Goal: Book appointment/travel/reservation

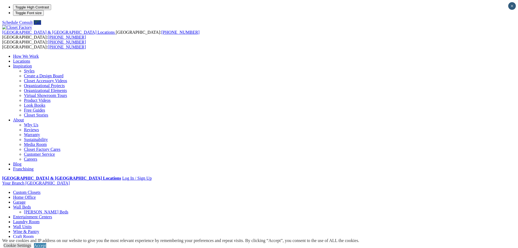
click at [68, 210] on link "[PERSON_NAME] Beds" at bounding box center [46, 212] width 44 height 5
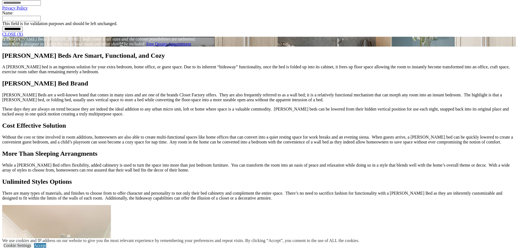
scroll to position [490, 0]
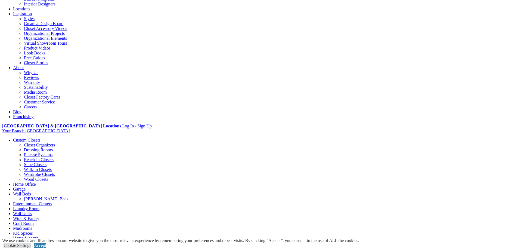
scroll to position [18, 0]
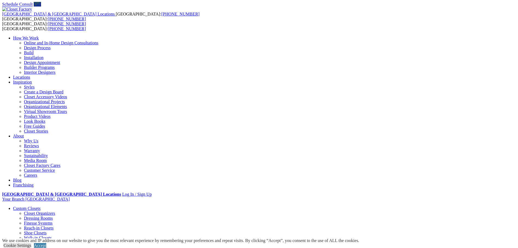
drag, startPoint x: 414, startPoint y: 185, endPoint x: 386, endPoint y: 210, distance: 37.4
click at [46, 243] on link "Accept" at bounding box center [40, 245] width 12 height 5
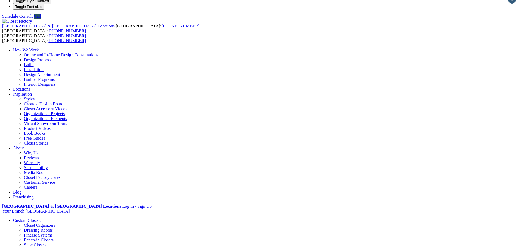
scroll to position [0, 0]
